Goal: Find specific fact: Find specific fact

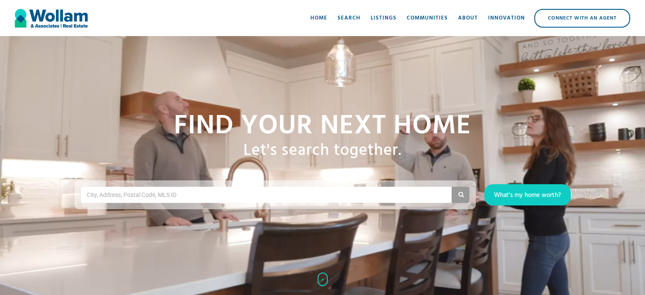
scroll to position [3511, 0]
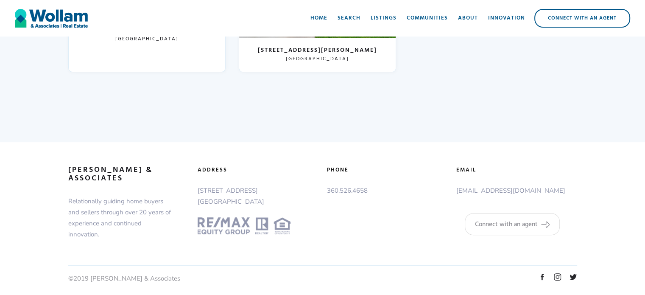
drag, startPoint x: 264, startPoint y: 198, endPoint x: 198, endPoint y: 184, distance: 67.5
click at [198, 185] on p "[STREET_ADDRESS]" at bounding box center [257, 196] width 121 height 22
copy p "[STREET_ADDRESS]"
click at [236, 191] on p "[STREET_ADDRESS]" at bounding box center [257, 196] width 121 height 22
drag, startPoint x: 233, startPoint y: 196, endPoint x: 241, endPoint y: 195, distance: 7.7
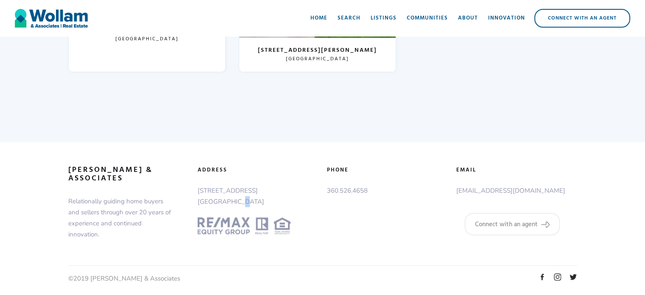
click at [241, 195] on p "[STREET_ADDRESS]" at bounding box center [257, 196] width 121 height 22
click at [253, 203] on p "[STREET_ADDRESS]" at bounding box center [257, 196] width 121 height 22
click at [257, 200] on p "[STREET_ADDRESS]" at bounding box center [257, 196] width 121 height 22
drag, startPoint x: 275, startPoint y: 203, endPoint x: 229, endPoint y: 200, distance: 45.9
click at [229, 200] on p "[STREET_ADDRESS]" at bounding box center [257, 196] width 121 height 22
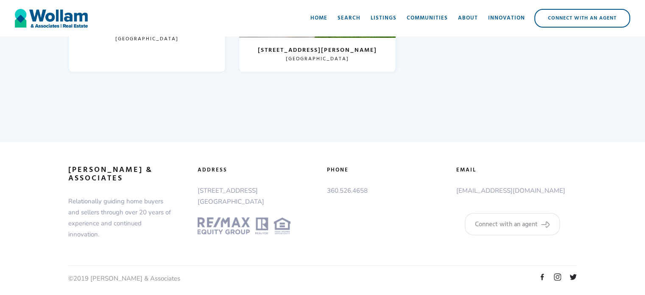
drag, startPoint x: 228, startPoint y: 200, endPoint x: 234, endPoint y: 200, distance: 6.4
click at [228, 200] on p "[STREET_ADDRESS]" at bounding box center [257, 196] width 121 height 22
drag, startPoint x: 197, startPoint y: 199, endPoint x: 241, endPoint y: 198, distance: 43.7
click at [241, 198] on p "[STREET_ADDRESS]" at bounding box center [257, 196] width 121 height 22
copy p "[GEOGRAPHIC_DATA], [GEOGRAPHIC_DATA]"
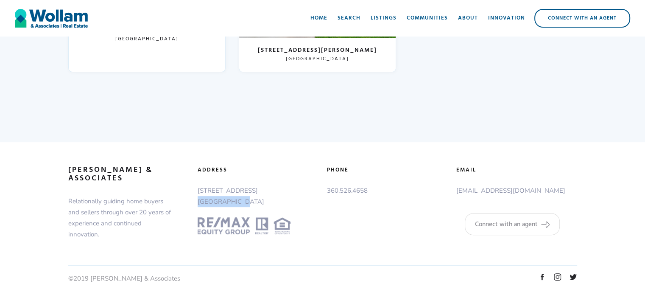
click at [256, 201] on p "[STREET_ADDRESS]" at bounding box center [257, 196] width 121 height 22
